Goal: Task Accomplishment & Management: Manage account settings

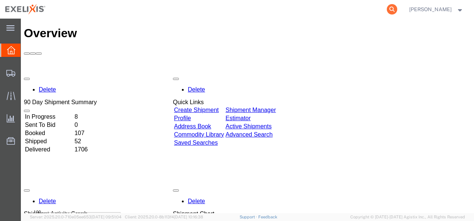
click at [397, 7] on icon at bounding box center [392, 9] width 10 height 10
click at [269, 10] on input "search" at bounding box center [273, 9] width 227 height 18
drag, startPoint x: 288, startPoint y: 10, endPoint x: 193, endPoint y: 9, distance: 95.0
click at [193, 9] on input "search" at bounding box center [273, 9] width 227 height 18
type input "G413837"
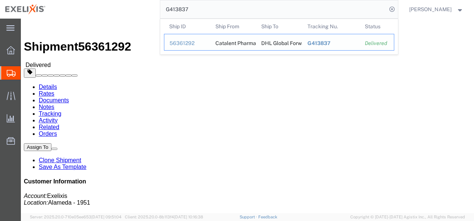
click at [322, 45] on span "G413837" at bounding box center [318, 43] width 23 height 6
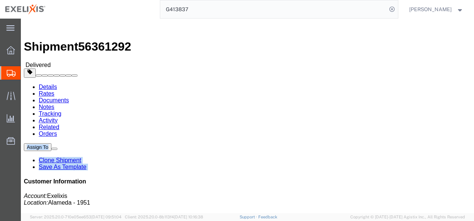
click ul "Details Rates Documents Notes Tracking Activity Related Orders"
click div
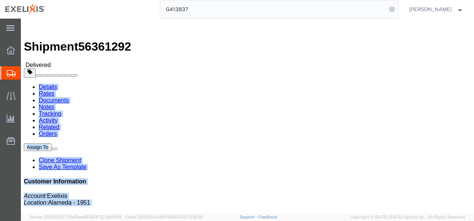
drag, startPoint x: 306, startPoint y: 11, endPoint x: 363, endPoint y: -33, distance: 71.7
click html "Shipment 56361292 Delivered Details Rates Documents Notes Tracking Activity Rel…"
click ul "Details Rates Documents Notes Tracking Activity Related Orders"
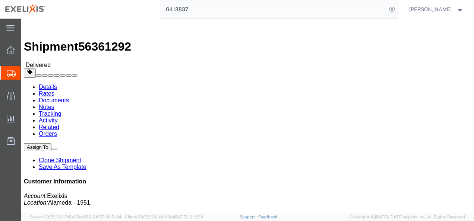
click button
click link "Clone Shipment"
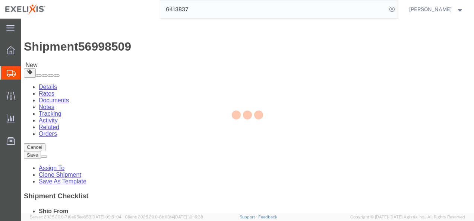
select select
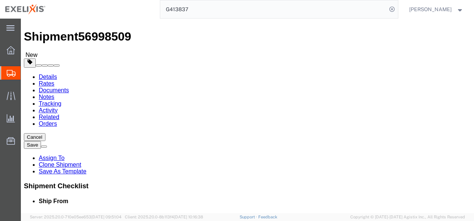
scroll to position [10, 0]
click div "Caleb Isringhausen"
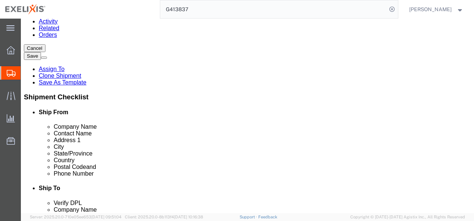
scroll to position [107, 0]
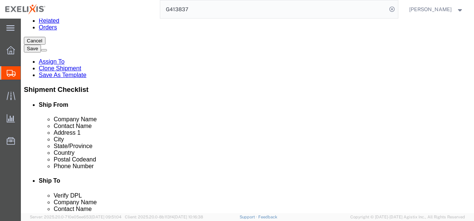
click input "text"
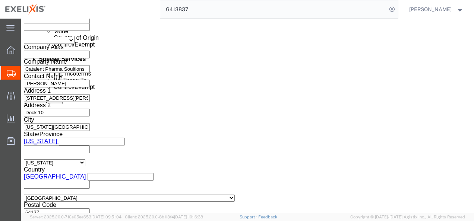
scroll to position [437, 0]
click icon
click div "Oct 01 2025 3:42 PM"
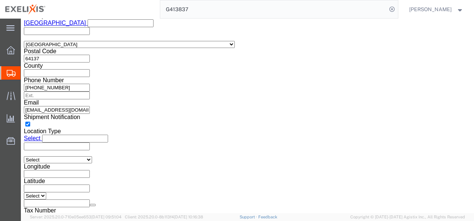
scroll to position [590, 0]
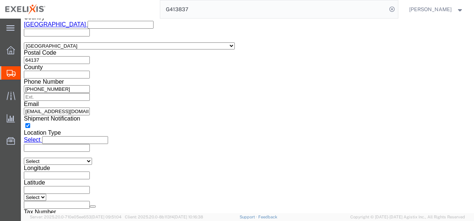
click button "Apply"
click input "6380954"
click icon
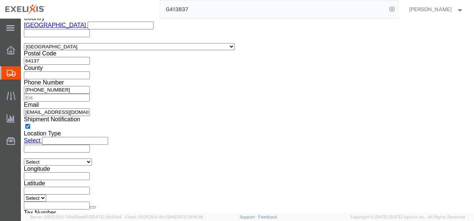
click icon
click button "Add reference"
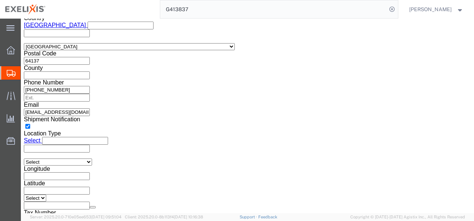
click button "Add reference"
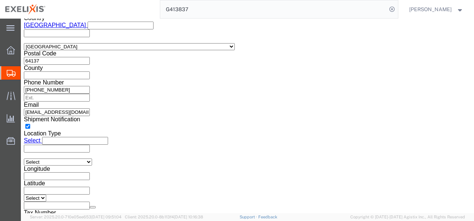
click icon "button"
click input "6380954"
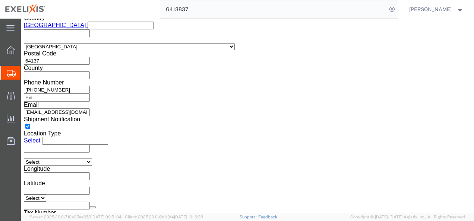
type input "6"
click input "057-76048755"
type input "057-76107393"
click input "G413837"
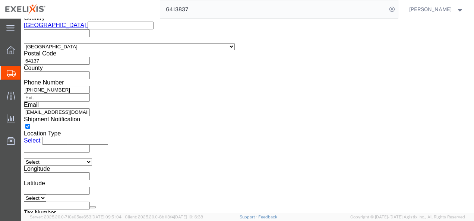
scroll to position [0, 0]
type input "G"
type input "H385457"
click input "057-76107393"
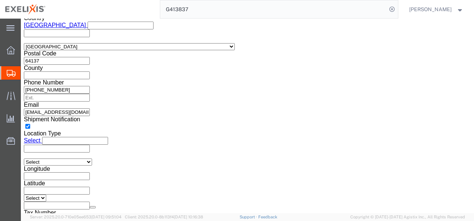
click input "text"
paste input "6443496"
type input "6443496"
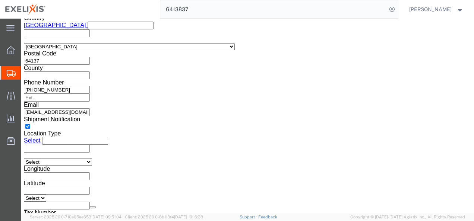
click input "text"
click icon "button"
click input "text"
paste input "6443500"
type input "6443500"
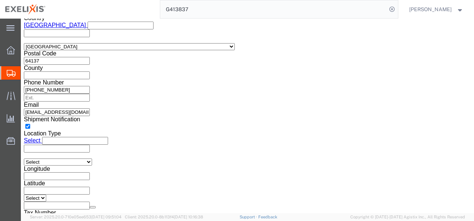
click select "Select Account Type Activity ID Airline Appointment Number ASN Batch Request # …"
select select "LOT"
click select "Select Account Type Activity ID Airline Appointment Number ASN Batch Request # …"
select select "LOT"
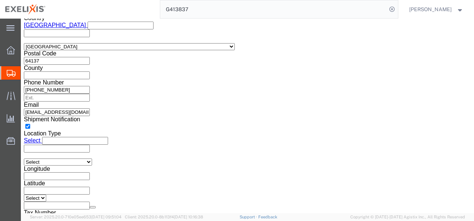
click select "Select Account Type Activity ID Airline Appointment Number ASN Batch Request # …"
select select "LOT"
click select "Select Account Type Activity ID Airline Appointment Number ASN Batch Request # …"
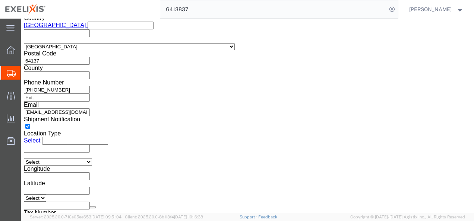
select select "LOT"
click select "Select Account Type Activity ID Airline Appointment Number ASN Batch Request # …"
click input "text"
paste input "6443500"
type input "6443500"
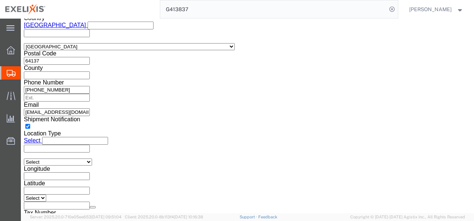
click input "text"
paste input "6533757"
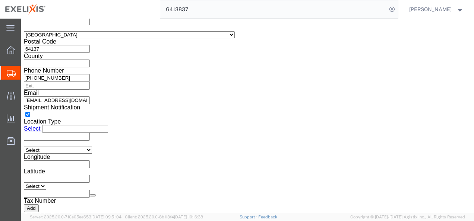
type input "6533757"
click input "text"
paste input "6443571"
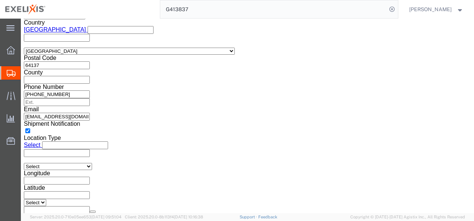
scroll to position [584, 0]
type input "6443571"
click button "Add reference"
click input "6443500"
type input "6"
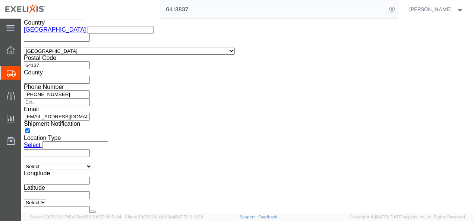
click input "text"
paste input "6443573"
type input "6443573"
click input "text"
paste input "6443575"
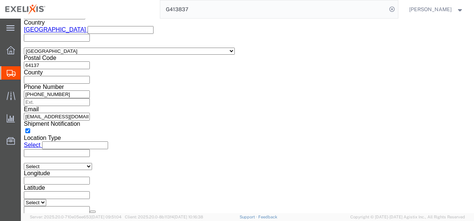
type input "6443575"
click select "Select Account Type Activity ID Airline Appointment Number ASN Batch Request # …"
select select "LOT"
click select "Select Account Type Activity ID Airline Appointment Number ASN Batch Request # …"
click button "Add reference"
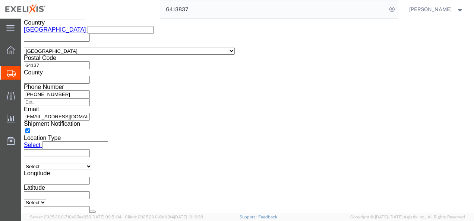
click select "Select Account Type Activity ID Airline Appointment Number ASN Batch Request # …"
select select "PURCHORD"
click select "Select Account Type Activity ID Airline Appointment Number ASN Batch Request # …"
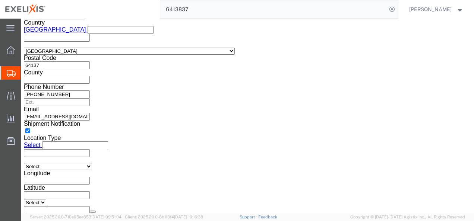
click input "text"
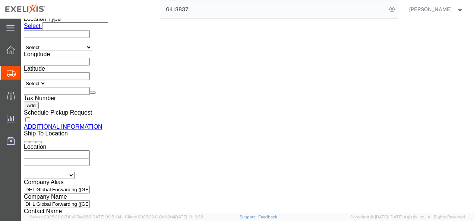
scroll to position [703, 0]
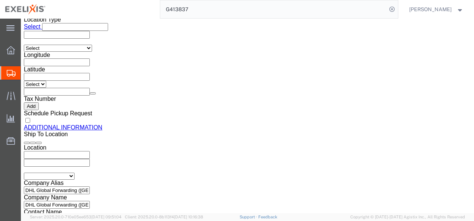
type input "4100003097-3101"
click input "text"
click td "5"
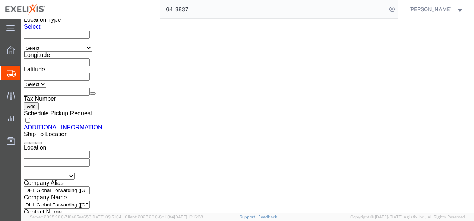
type input "10/05/2025"
click input "text"
click td "6"
type input "10/06/2025"
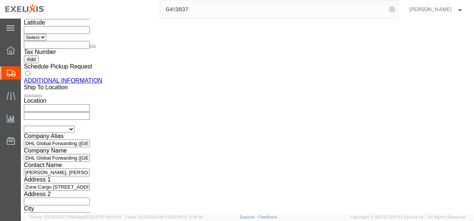
scroll to position [751, 0]
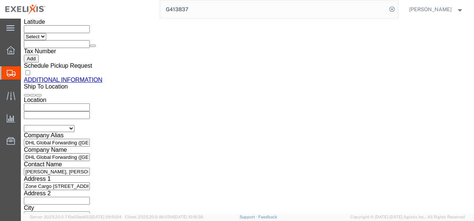
click button "Continue"
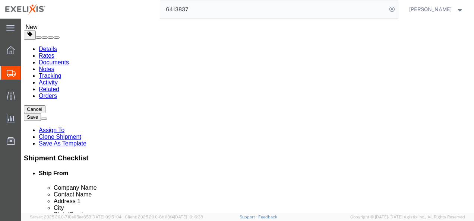
scroll to position [38, 0]
click input "2"
type input "1"
click input "7"
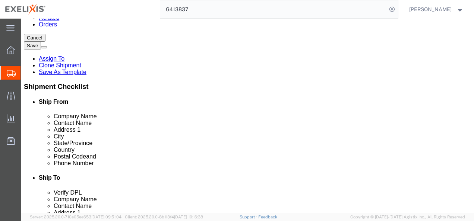
scroll to position [110, 0]
type input "13"
click div "1 x Pallet(s) Standard (Not Stackable) Package Type Select BCK Boxes BIOSYSTEM …"
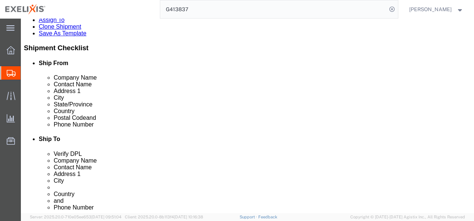
scroll to position [165, 0]
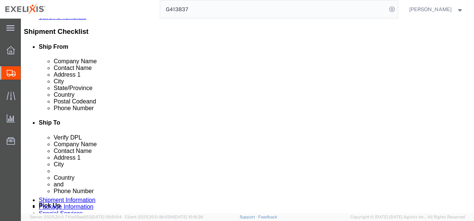
click dd "190.00 Carton"
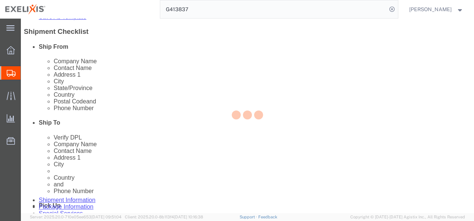
click div
select select "US"
select select "CA"
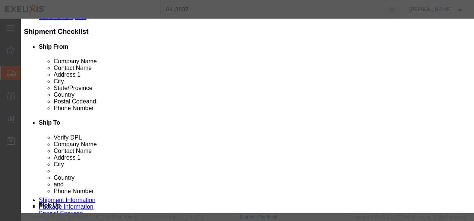
click select "Select 50 55 60 65 70 85 92.5 100 125 175 250 300 400"
click div "Transport Notes 2 x samples"
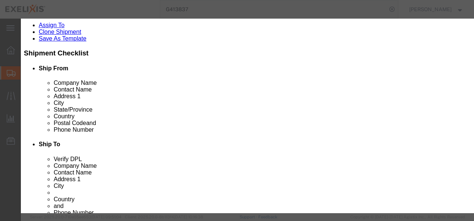
scroll to position [142, 0]
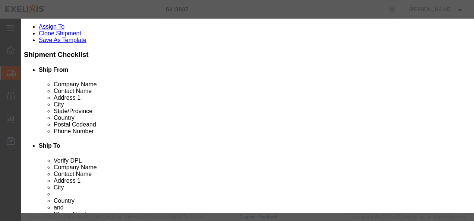
click input "Cometriq 140mg Carton DE/AT/NL"
type input "C"
type input "XL-80294"
click td "Name: Cometriq 100mg Carton DE/AT/NL"
type input "1525"
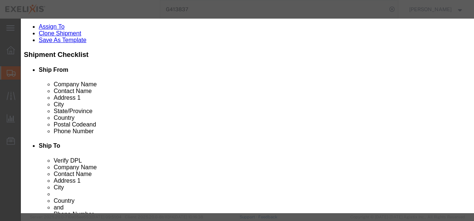
select select "USD"
select select
type input "Cometriq 100mg Carton DE/AT/NL"
type input "XL-80294"
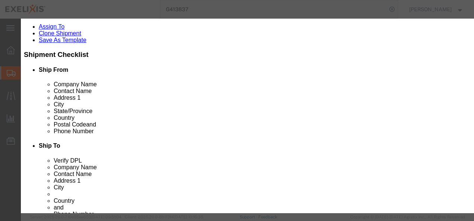
type input "Cometriq 100mg Carton DE/AT/NL"
click input "text"
type input "24"
type input "36600"
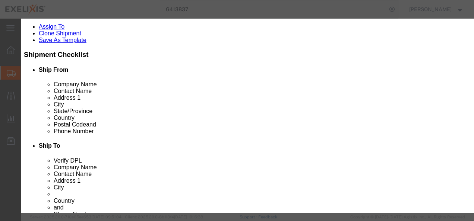
click label "Description"
click textarea
type textarea "Finished Goods"
click icon
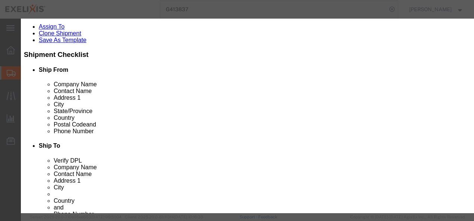
click icon
click input "text"
click input "E"
type input "EAR99"
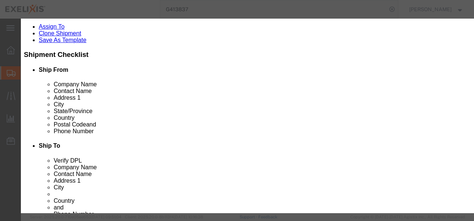
click icon
click select "Select ATF BIS DEA EPA FDA FTR ITAR OFAC Other (OPA)"
select select "OPA"
click select "Select ATF BIS DEA EPA FDA FTR ITAR OFAC Other (OPA)"
click label
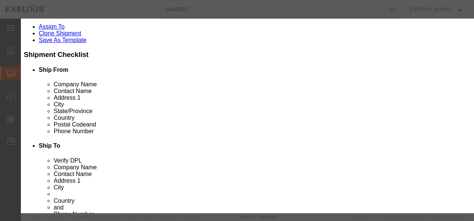
click input "checkbox"
checkbox input "false"
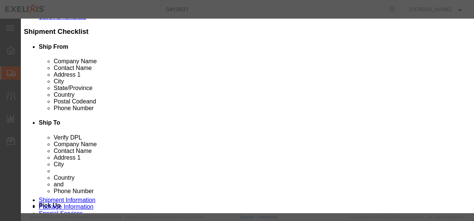
scroll to position [221, 0]
click select
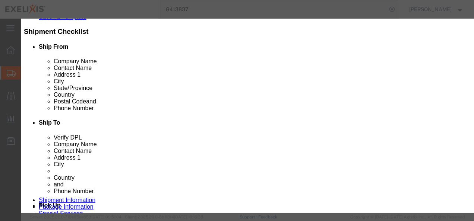
scroll to position [33, 0]
click button "Save & Add Another"
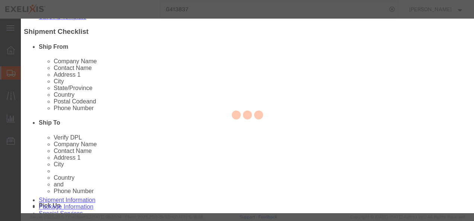
select select "EA"
select select
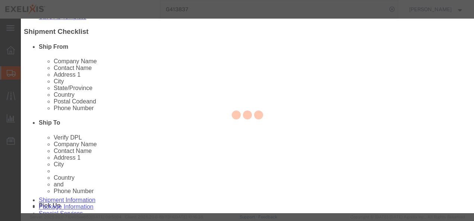
select select
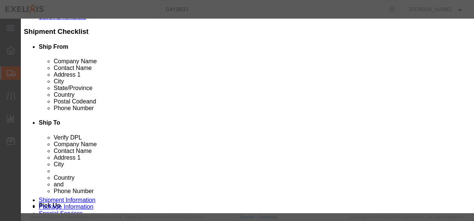
select select "USD"
click input "text"
type input "XL-80295"
click td "Name: Cometriq 140mg Carton DE/AT/NL"
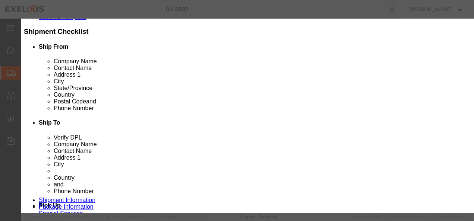
select select "CRTN"
type input "1535"
select select "US"
select select "ORGN"
select select "GLCD"
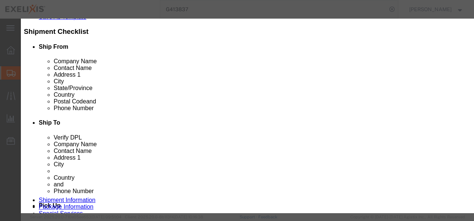
type input "502003"
type input "3004.90.9215"
select select
type input "Cometriq 140mg Carton DE/AT/NL"
type input "XL-80295"
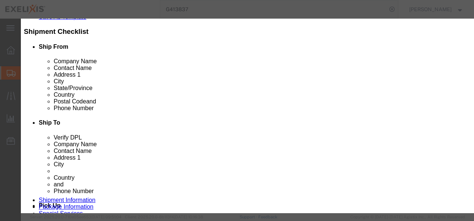
type input "Catalent Pharma"
type input "Cometriq 140mg Carton DE/AT/NL"
click input "text"
type input "7"
type input "10745"
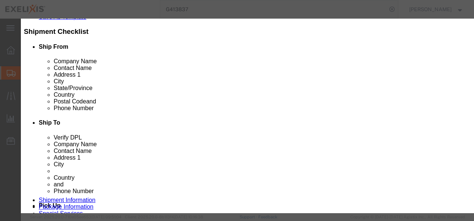
click div "Description"
click textarea
type textarea "Finished Goods"
click input "text"
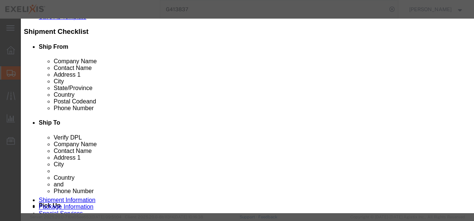
type input "EAR99"
click select "Select ATF BIS DEA EPA FDA FTR ITAR OFAC Other (OPA)"
select select "OPA"
click select "Select ATF BIS DEA EPA FDA FTR ITAR OFAC Other (OPA)"
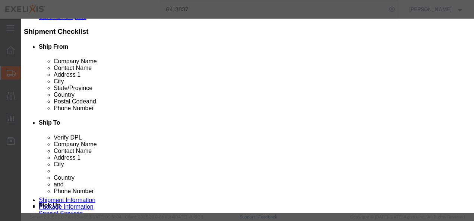
click button "Save & Add Another"
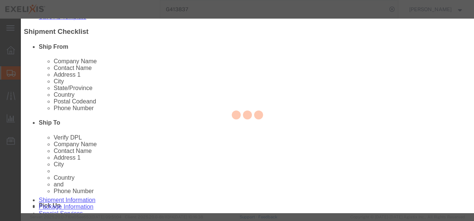
select select "EA"
select select
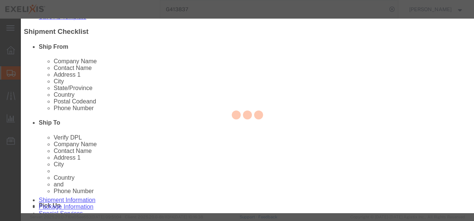
select select
select select "USD"
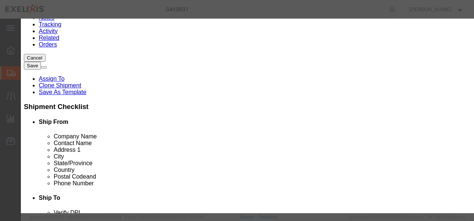
scroll to position [89, 0]
click input "text"
type input "XL-80295"
click td "Name: Cometriq 140mg Carton DE/AT/NL"
select select "CRTN"
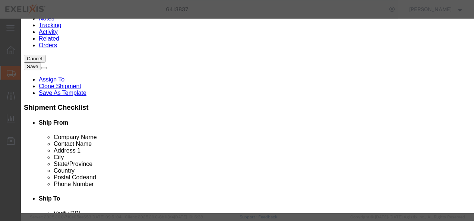
type input "1535"
select select "US"
select select "ORGN"
select select "GLCD"
type input "502003"
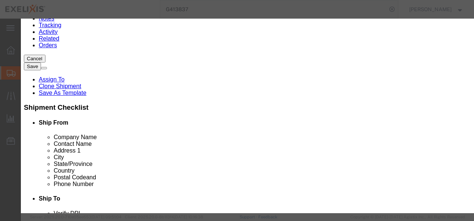
type input "3004.90.9215"
select select
type input "Cometriq 140mg Carton DE/AT/NL"
type input "XL-80295"
type input "Catalent Pharma"
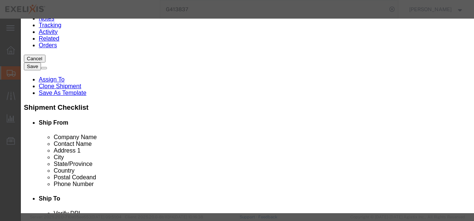
type input "Cometriq 140mg Carton DE/AT/NL"
click input "text"
type input "20"
type input "30700"
click div "Description"
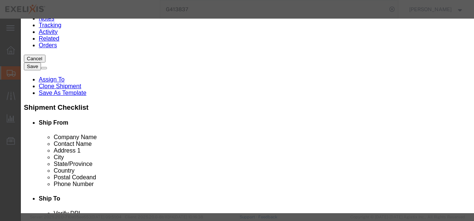
click textarea
type textarea "H"
type textarea "Finished Goods"
click input "text"
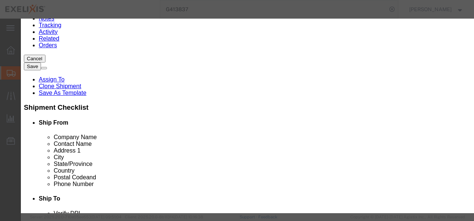
type input "EAR99"
click select "Select ATF BIS DEA EPA FDA FTR ITAR OFAC Other (OPA)"
select select "OPA"
click select "Select ATF BIS DEA EPA FDA FTR ITAR OFAC Other (OPA)"
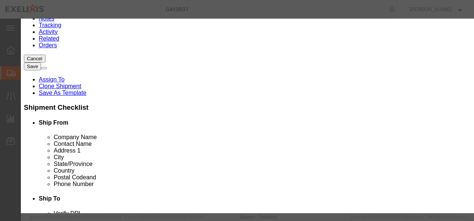
click button "Save & Add Another"
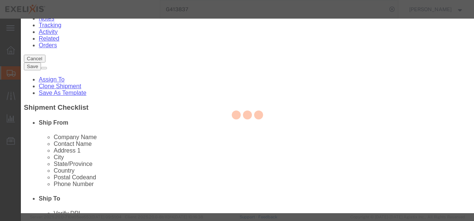
select select "EA"
select select
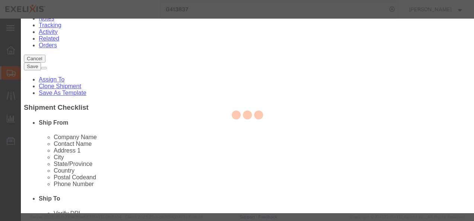
select select
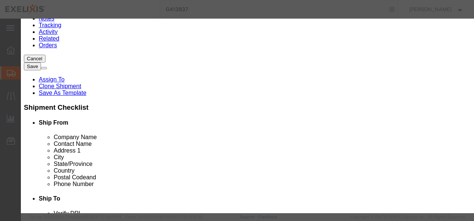
scroll to position [0, 0]
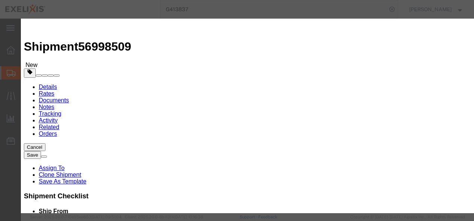
click input "text"
type input "XL-80189"
click td "Name: Cometriq 60mg Carton UK"
select select "CRTN"
type input "1255"
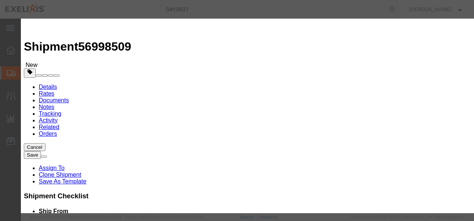
select select "US"
select select "ORGN"
select select "GLCD"
type input "502003"
type input "3004.90.9215"
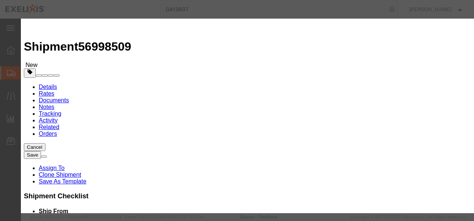
select select
type input "Cometriq 60mg Carton UK"
type input "XL-80189"
type input "Catalent Pharma"
type input "Cometriq 60mg Carton UK"
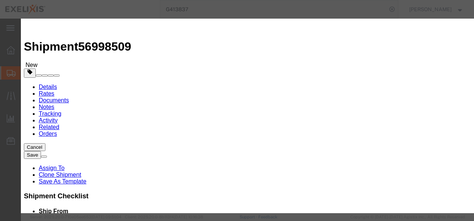
click input "text"
type input "28"
type input "35140"
click label "Description"
click textarea
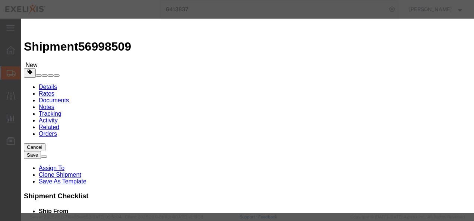
scroll to position [16, 0]
type textarea "Finished Goods"
click textarea "2 x samples"
click input "text"
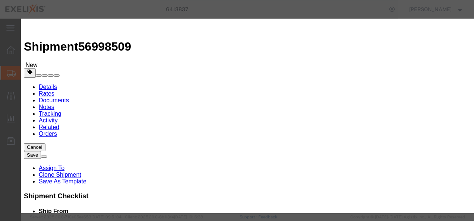
type input "EAR99"
click select "Select ATF BIS DEA EPA FDA FTR ITAR OFAC Other (OPA)"
select select "OPA"
click select "Select ATF BIS DEA EPA FDA FTR ITAR OFAC Other (OPA)"
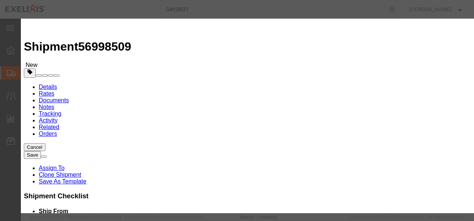
click button "Save & Add Another"
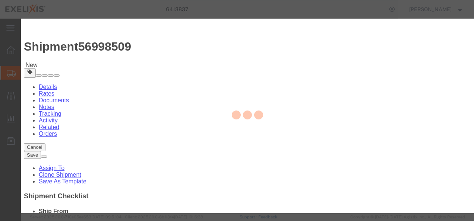
select select "EA"
select select
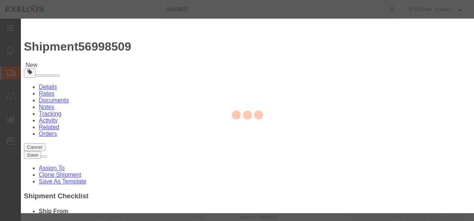
select select
select select "USD"
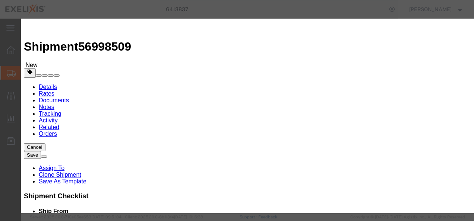
scroll to position [0, 0]
click input "text"
type input "XL-80110"
click td "Name: Cometriq 60mg Carton IT"
select select "CRTN"
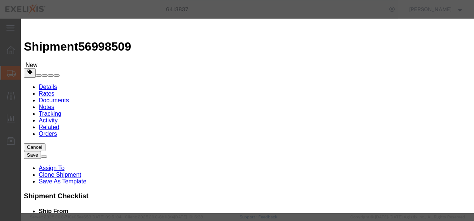
type input "1255"
select select "US"
select select "ORGN"
select select "GLCD"
type input "502003"
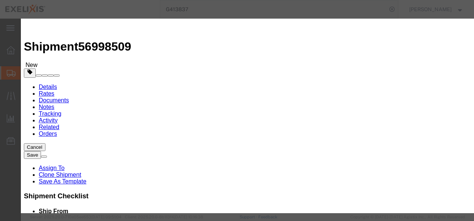
type input "3004.90.9215"
select select
type input "Cometriq 60mg Carton IT"
type input "XL-80110"
type input "Catalent Pharma"
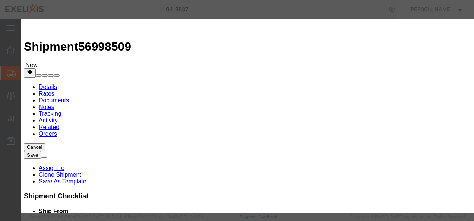
type input "Cometriq 60mg Carton IT"
click input "text"
type input "32"
type input "40160"
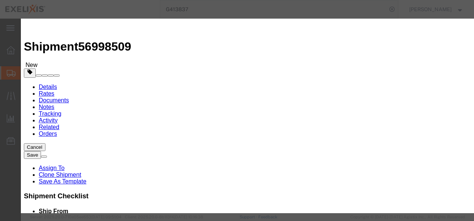
click label "Description"
click textarea
type textarea "Finished Goods"
click input "text"
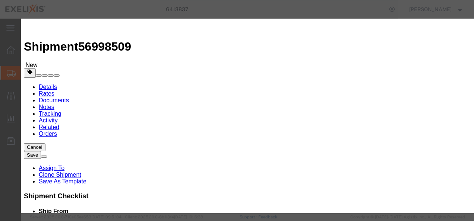
click input "text"
type input "EAR00"
click select "Select ATF BIS DEA EPA FDA FTR ITAR OFAC Other (OPA)"
select select "OPA"
click select "Select ATF BIS DEA EPA FDA FTR ITAR OFAC Other (OPA)"
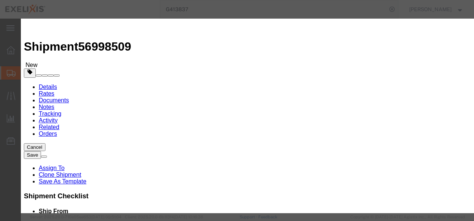
scroll to position [179, 0]
click input "EAR00"
type input "EAR99"
click button "Save & Add Another"
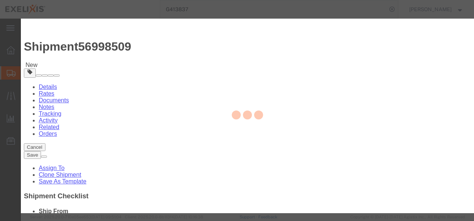
select select "EA"
select select
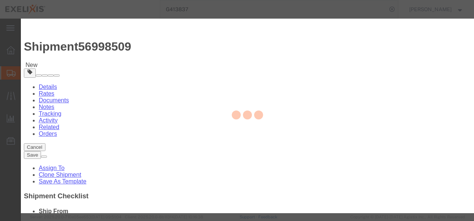
select select
select select "USD"
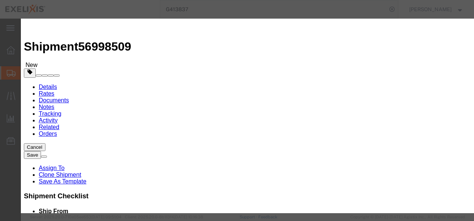
scroll to position [0, 0]
click input "text"
click td "Name: Cometriq 60mg Carton DE/AT/NL"
click input "text"
click div "Description Fin"
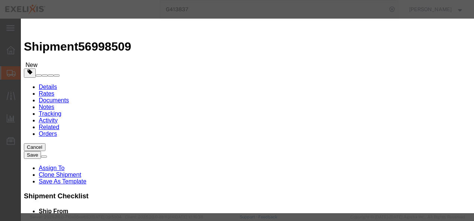
click textarea
click input "text"
click select "Select ATF BIS DEA EPA FDA FTR ITAR OFAC Other (OPA)"
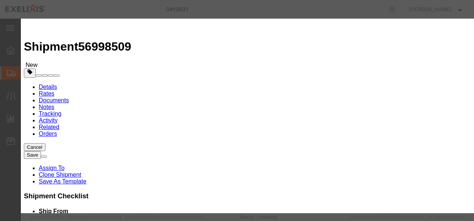
scroll to position [245, 0]
click button "Save & Close"
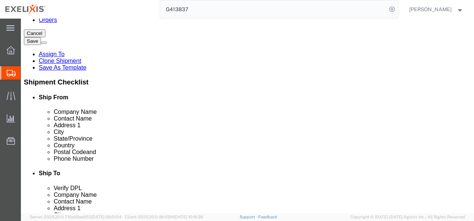
scroll to position [120, 0]
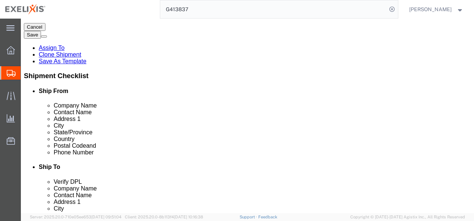
click dd "24.00 Carton"
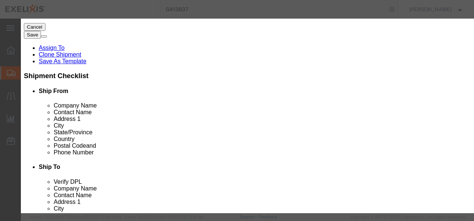
click input "text"
click input "24.00"
click input "text"
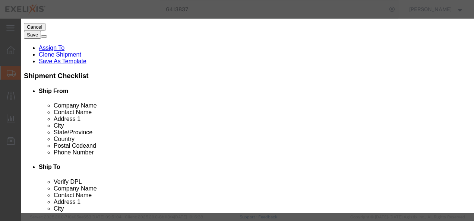
paste input "6443496"
click textarea
paste textarea "2 x samples"
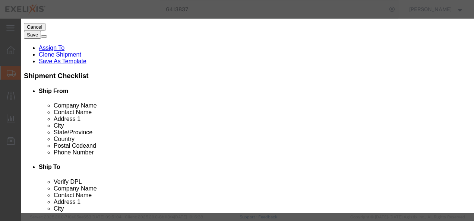
click button "Save & Add Another"
click button "button"
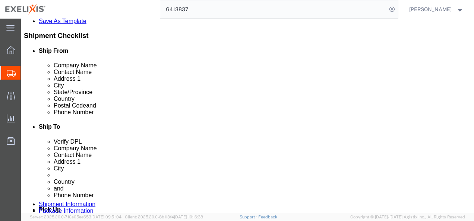
scroll to position [161, 0]
click dd "7.00 Carton"
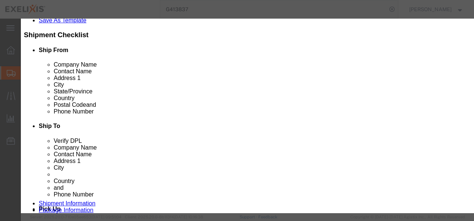
click input "7.00"
click input "text"
paste input "6443500"
click textarea
paste textarea "2 x samples"
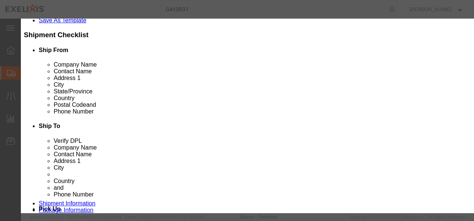
click button "Save & Close"
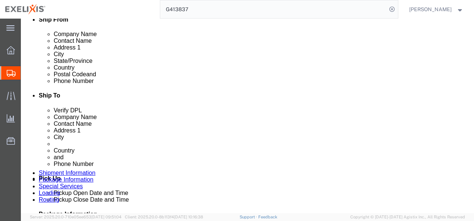
scroll to position [215, 0]
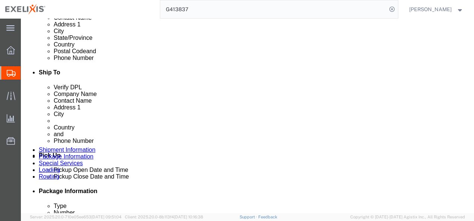
click dd "20.00 Carton"
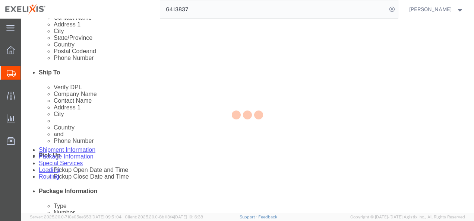
click at [134, 163] on div at bounding box center [247, 116] width 453 height 195
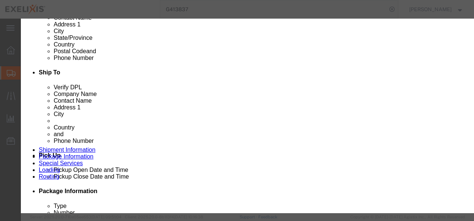
click input "text"
click textarea
paste textarea "2 x samples"
click input "text"
paste input "6533757"
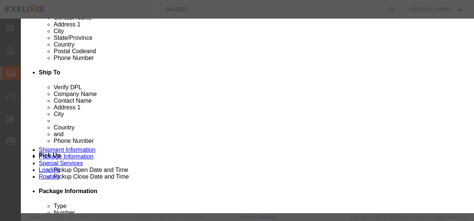
click input "20.00"
click button "Save & Close"
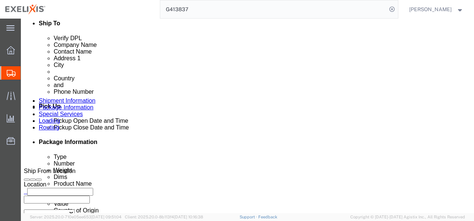
scroll to position [266, 0]
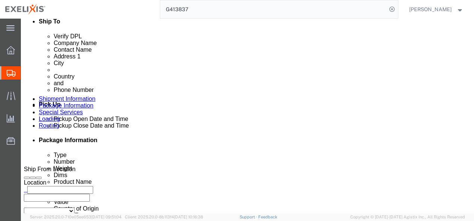
click dd "28.00 Carton"
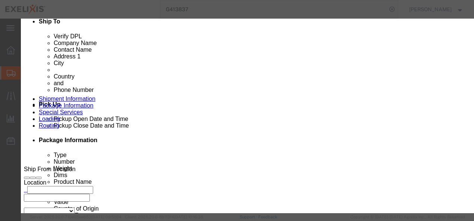
click input "28.00"
click textarea
paste textarea "6533757"
click input "text"
paste input "6443571"
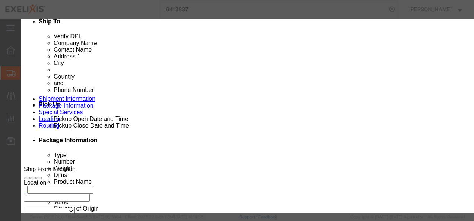
click textarea
paste textarea "2 x samples"
click button "Save & Close"
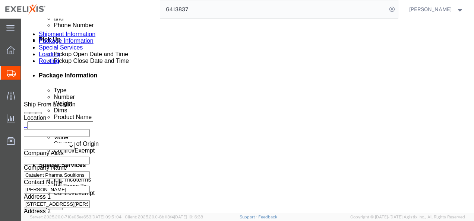
scroll to position [331, 0]
click dd "32.00 Carton"
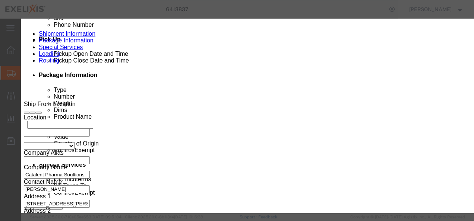
click input "32.00"
click textarea
paste textarea "2 x samples"
click input "text"
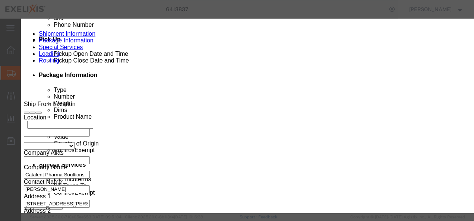
paste input "6443573"
click button "Save & Close"
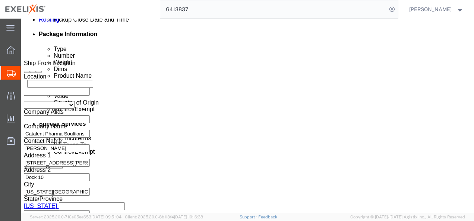
scroll to position [373, 0]
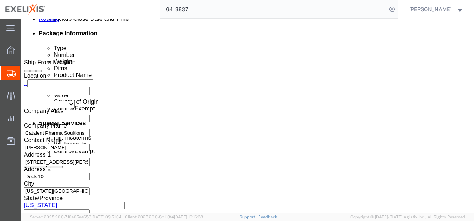
click dd "60.00 Carton"
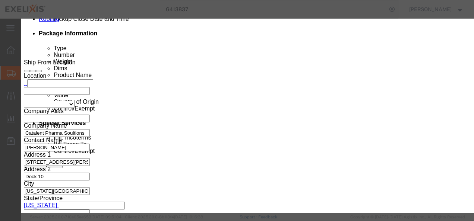
click input "60.00"
click textarea
paste textarea "6443573"
click input "text"
paste input "6443575"
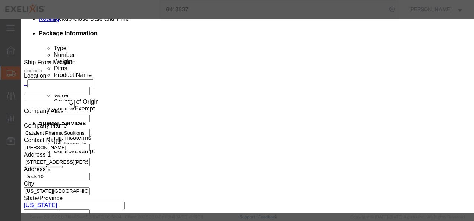
click textarea
paste textarea "2 x samples"
click button "Save & Close"
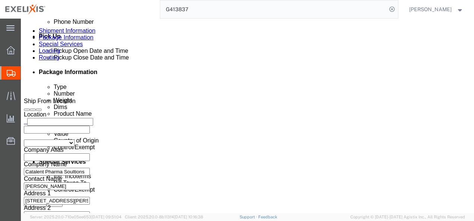
scroll to position [432, 0]
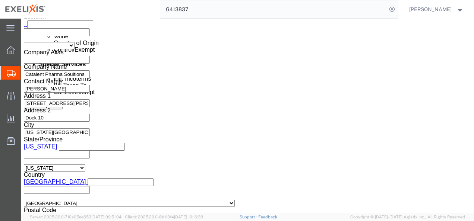
click button "Continue"
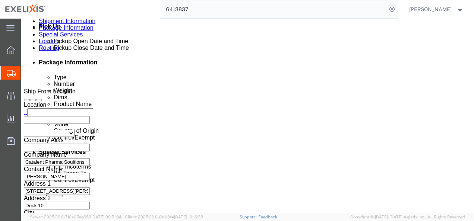
scroll to position [349, 0]
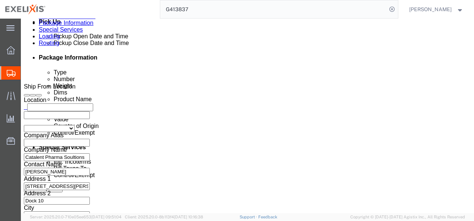
click select "Select Carriage Insurance Paid Carriage Paid To Cost and Freight Cost Insurance…"
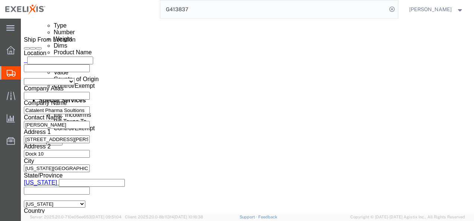
scroll to position [398, 0]
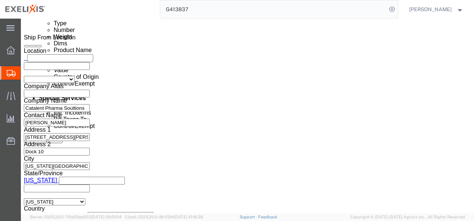
click select "Select Recipient Account Sender/Shipper Third Party Account"
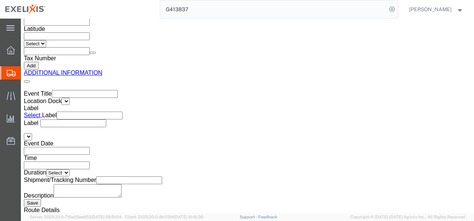
scroll to position [1163, 0]
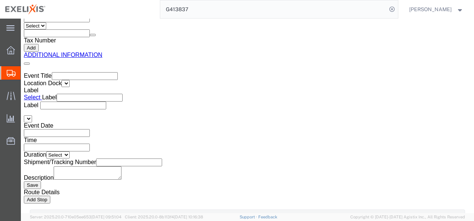
click button "Rate Shipment"
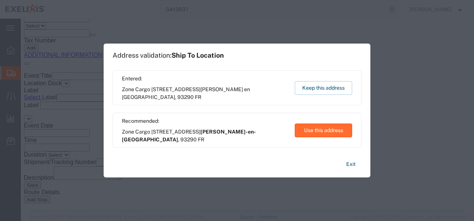
click at [328, 130] on button "Use this address" at bounding box center [323, 131] width 57 height 14
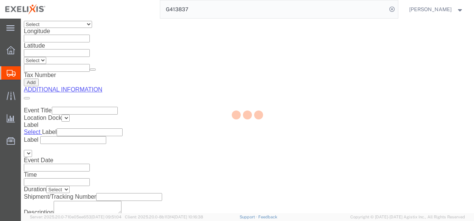
scroll to position [782, 0]
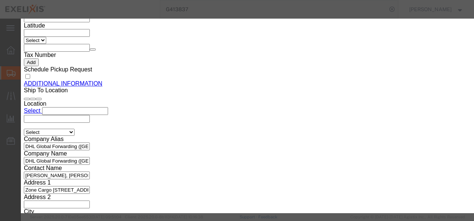
click button "Close"
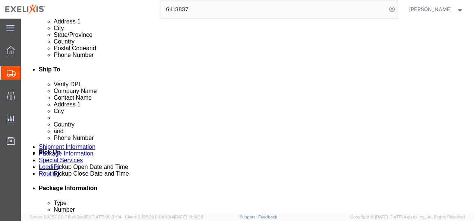
scroll to position [221, 0]
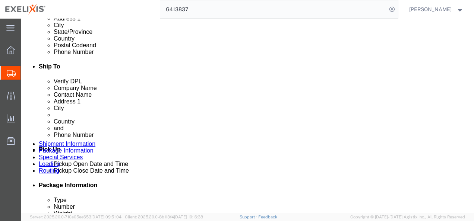
click link "ADDITIONAL INFORMATION"
click icon "button"
click select "Select EIN EORI TIN VAT Other"
click icon "button"
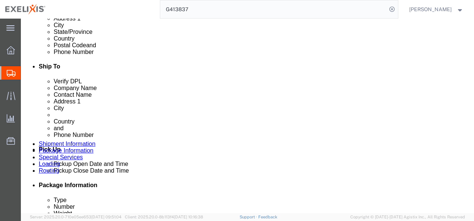
click div "Select EIN EORI TIN VAT Other"
click input "text"
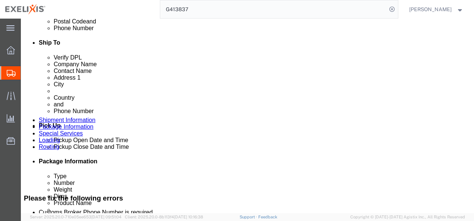
scroll to position [245, 0]
click button "Rate Shipment"
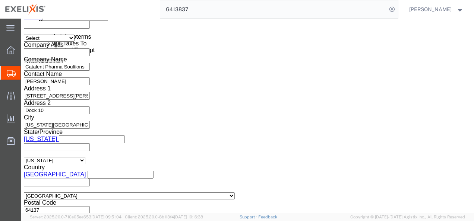
scroll to position [474, 0]
click button "Rate Shipment"
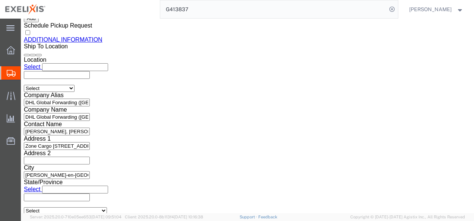
scroll to position [825, 0]
drag, startPoint x: 103, startPoint y: 10, endPoint x: 63, endPoint y: 12, distance: 40.7
click div "Shipment 56998509 New"
copy span "56998509"
click at [328, 10] on input "G413837" at bounding box center [273, 9] width 227 height 18
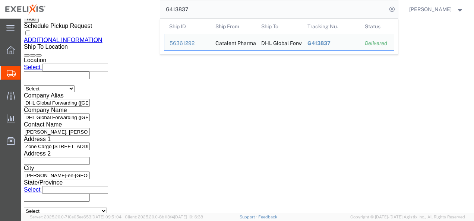
click at [328, 10] on input "G413837" at bounding box center [273, 9] width 227 height 18
click at [213, 8] on input "G413837" at bounding box center [273, 9] width 227 height 18
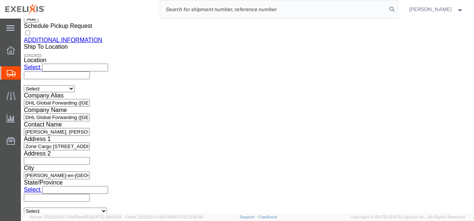
paste input "56998509"
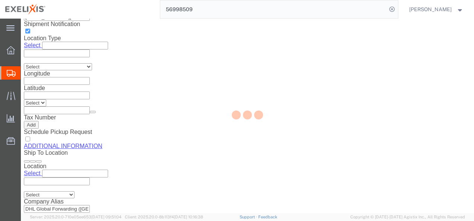
scroll to position [751, 0]
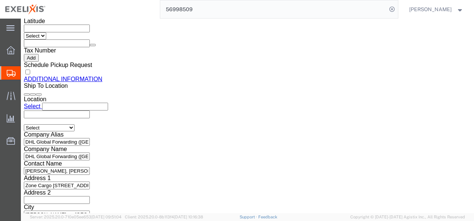
click at [213, 7] on input "56998509" at bounding box center [273, 9] width 227 height 18
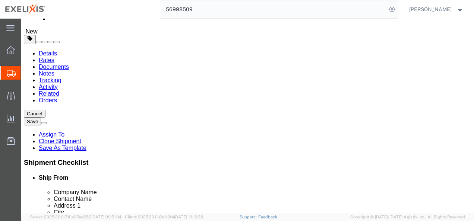
scroll to position [33, 0]
click at [12, 52] on icon at bounding box center [11, 50] width 8 height 8
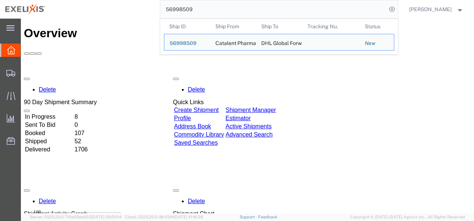
drag, startPoint x: 204, startPoint y: 10, endPoint x: 172, endPoint y: 13, distance: 32.6
click at [172, 13] on input "56998509" at bounding box center [273, 9] width 227 height 18
